Goal: Check status: Check status

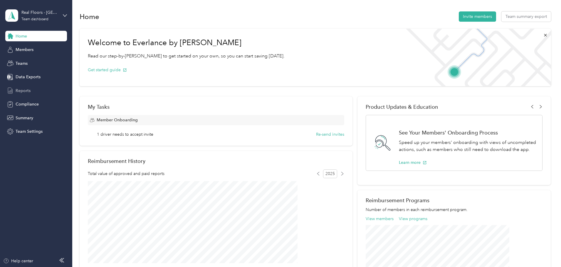
click at [25, 87] on div "Reports" at bounding box center [36, 90] width 62 height 11
